Goal: Information Seeking & Learning: Learn about a topic

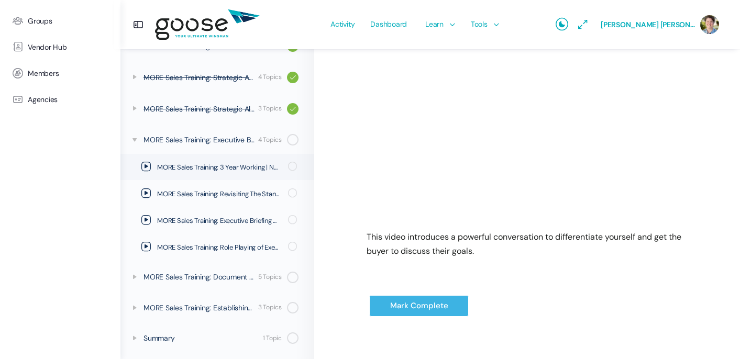
scroll to position [250, 0]
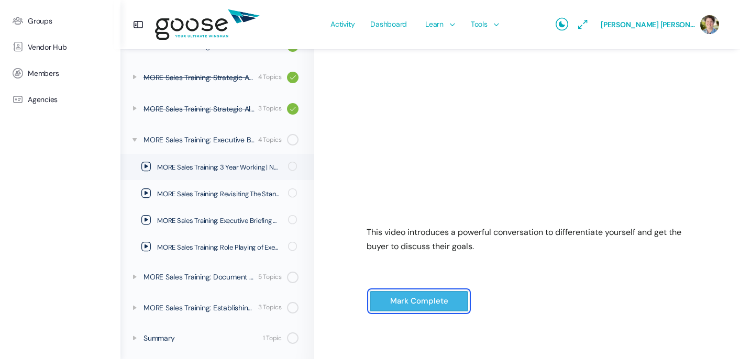
click at [415, 301] on input "Mark Complete" at bounding box center [418, 301] width 99 height 21
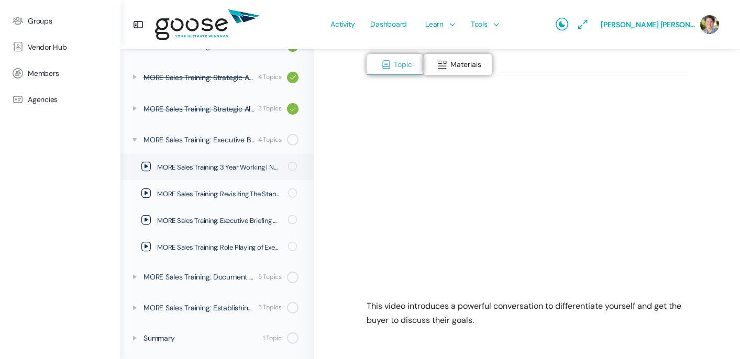
scroll to position [214, 0]
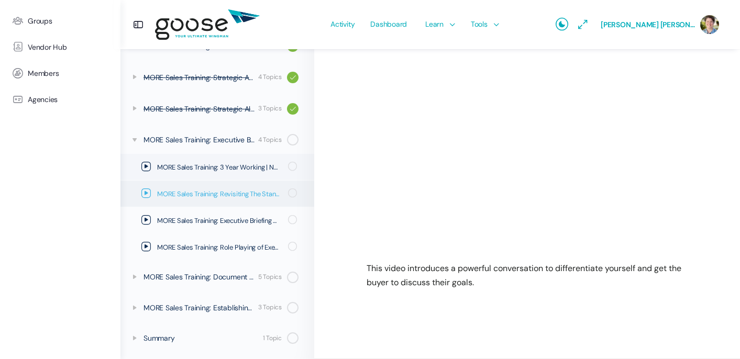
click at [147, 192] on icon at bounding box center [145, 192] width 9 height 9
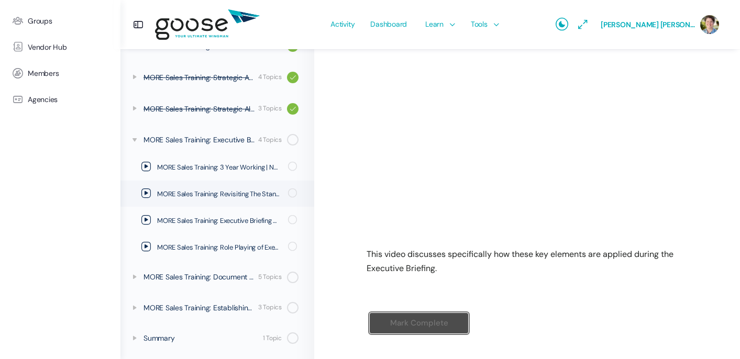
scroll to position [252, 0]
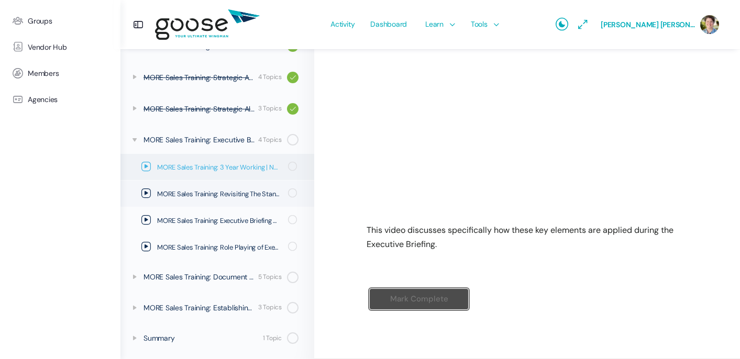
click at [148, 165] on icon at bounding box center [145, 166] width 9 height 9
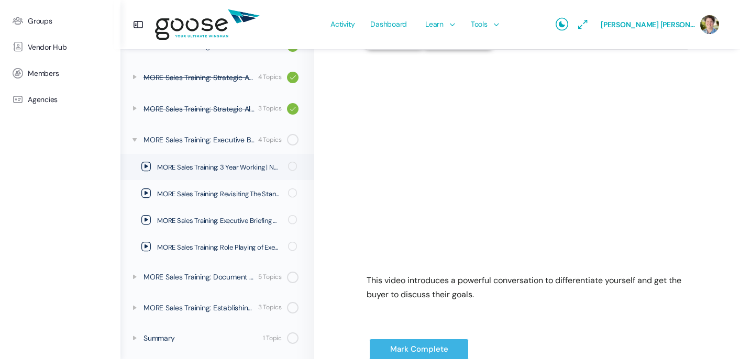
scroll to position [252, 0]
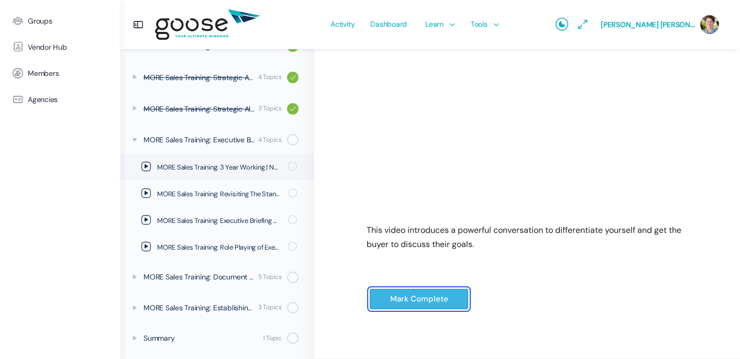
click at [426, 299] on input "Mark Complete" at bounding box center [418, 298] width 99 height 21
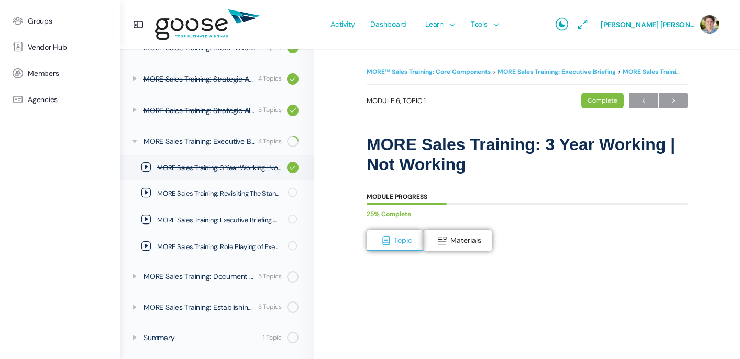
scroll to position [221, 0]
click at [146, 192] on icon at bounding box center [145, 192] width 9 height 9
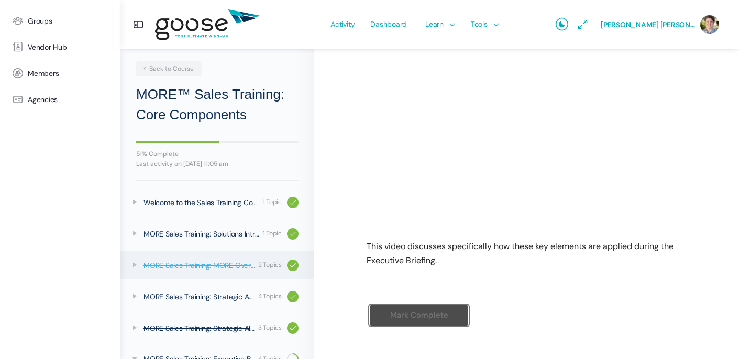
scroll to position [221, 0]
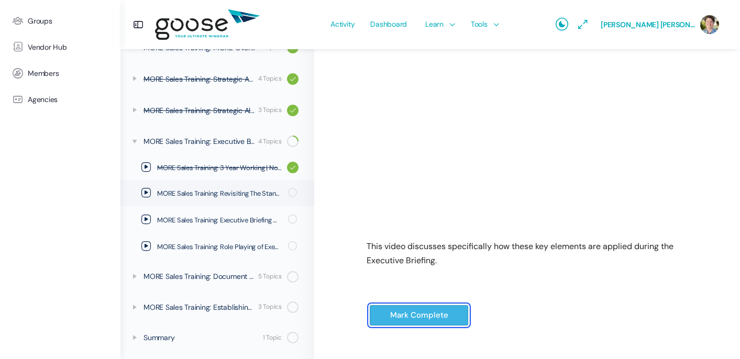
click at [424, 315] on input "Mark Complete" at bounding box center [418, 315] width 99 height 21
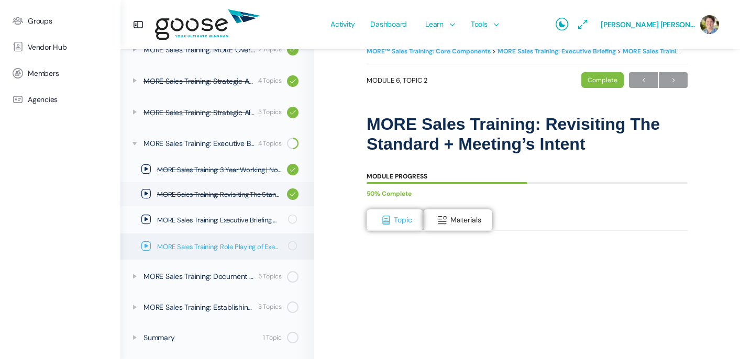
scroll to position [29, 0]
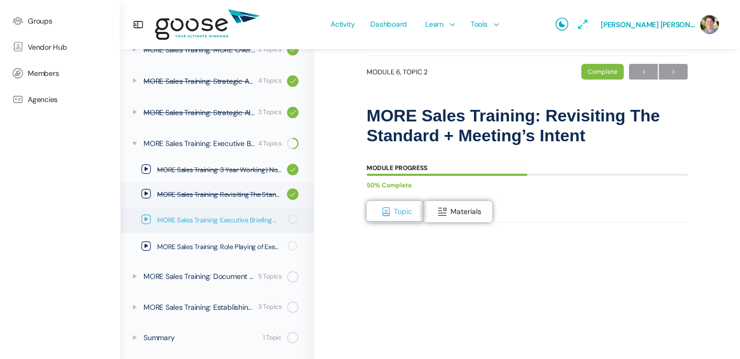
click at [147, 218] on icon at bounding box center [145, 219] width 9 height 9
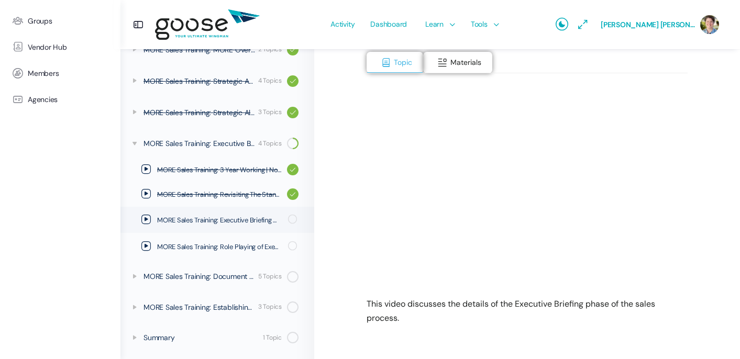
scroll to position [181, 0]
